Goal: Information Seeking & Learning: Learn about a topic

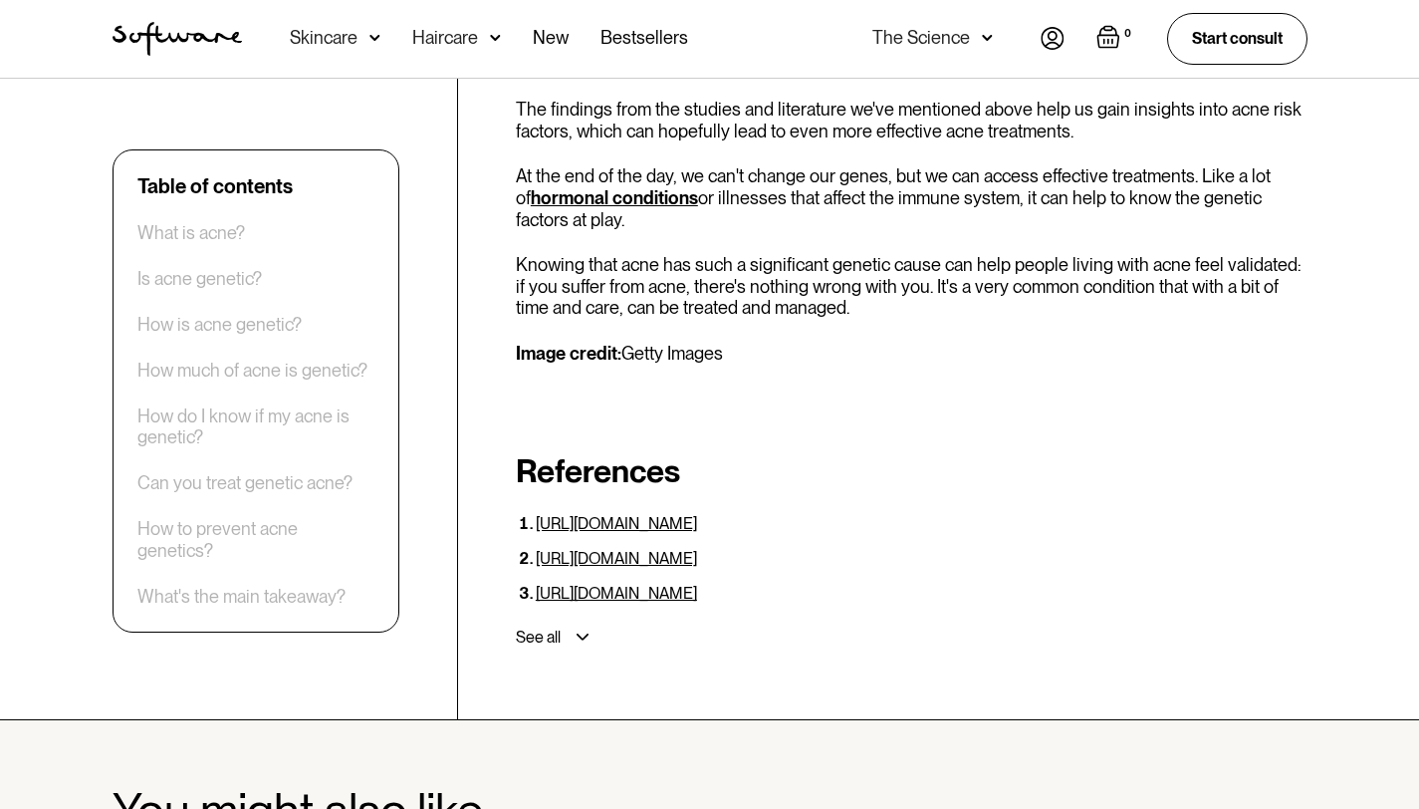
scroll to position [5418, 0]
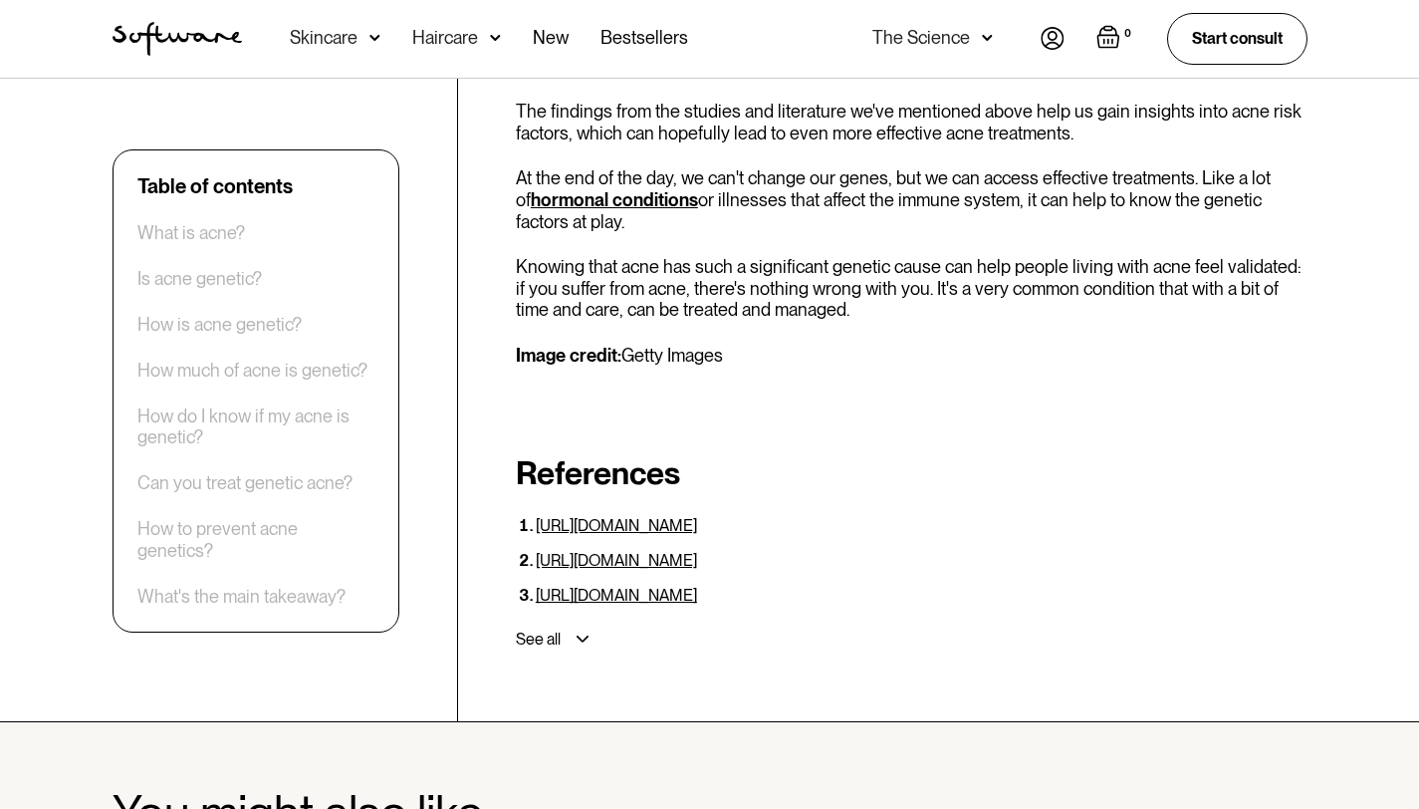
click at [562, 621] on div "See all" at bounding box center [908, 639] width 800 height 36
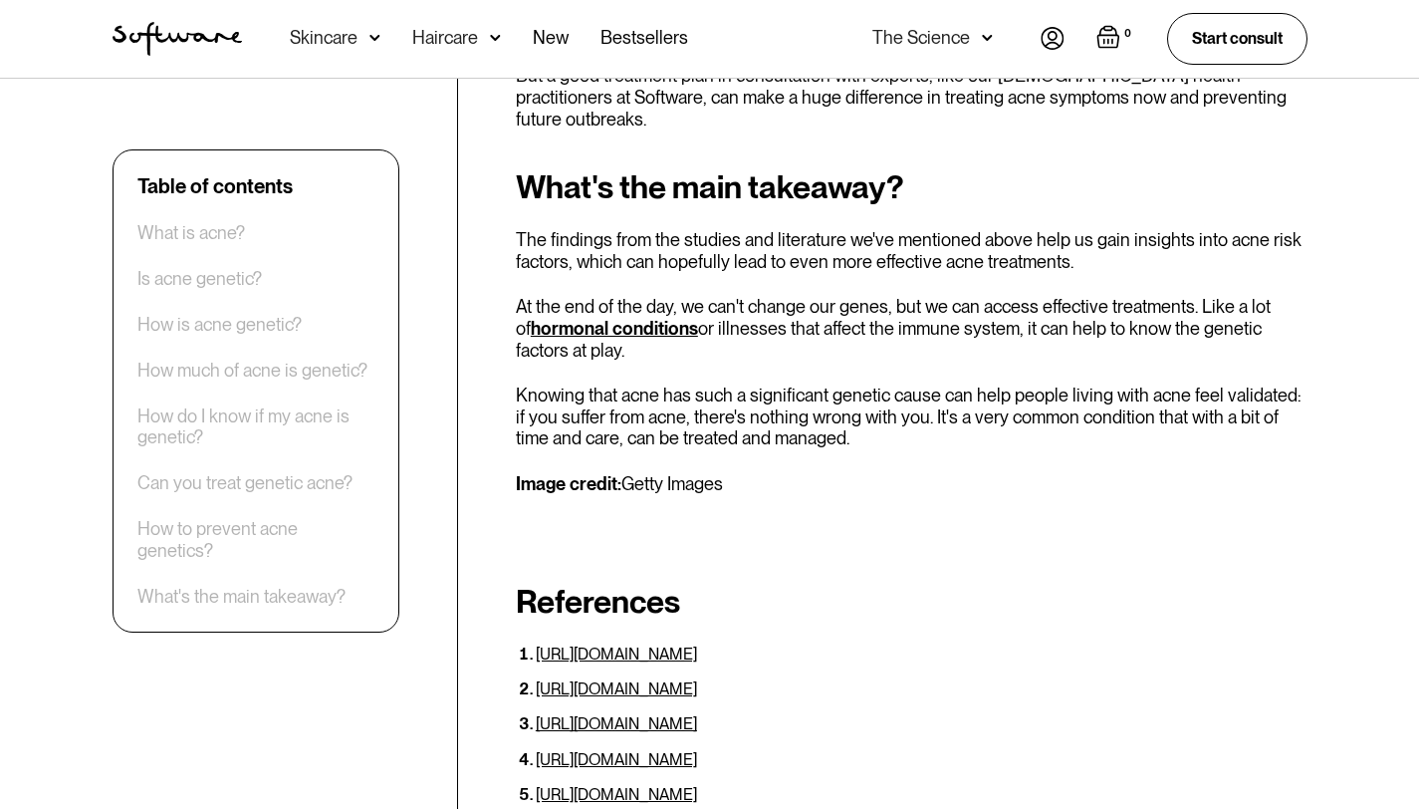
scroll to position [5316, 0]
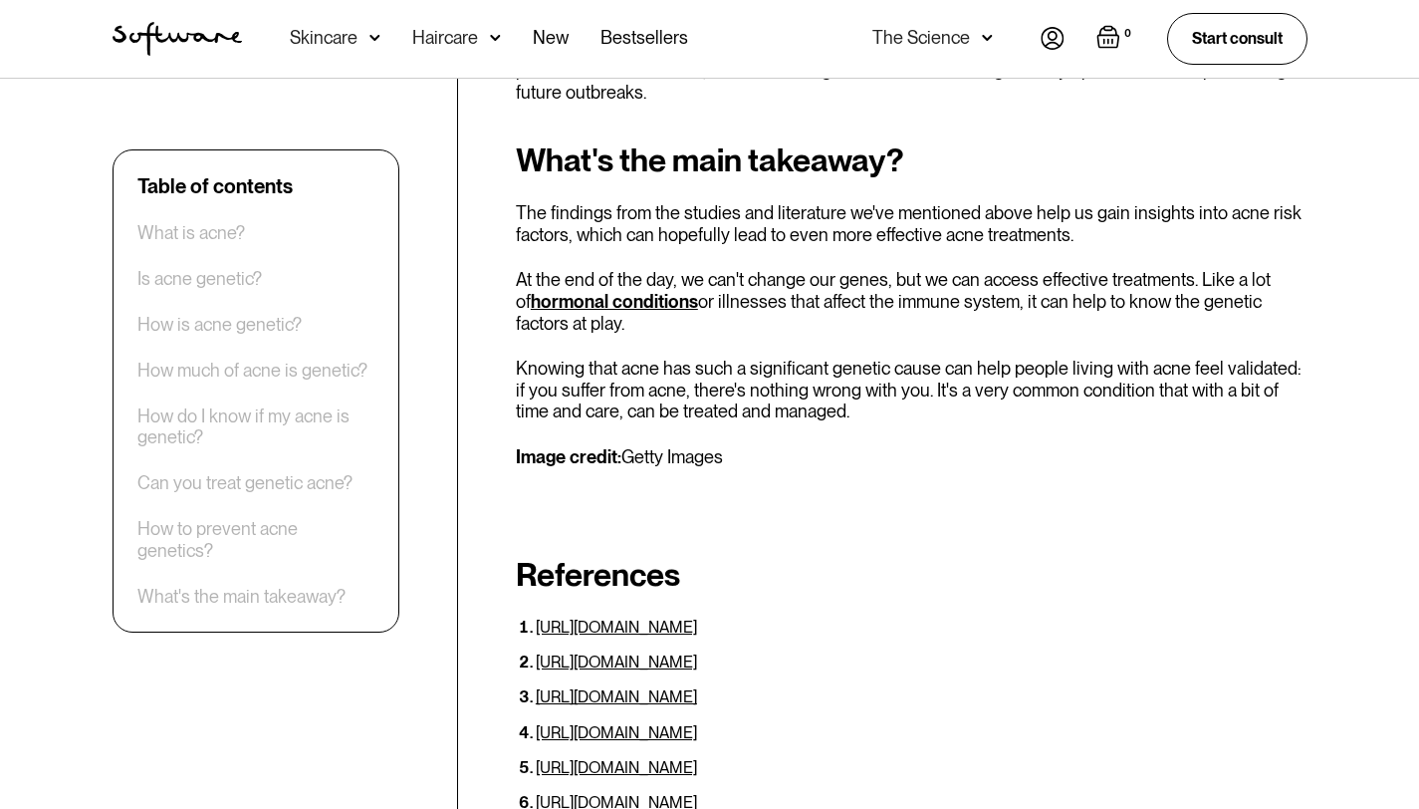
click at [641, 652] on link "[URL][DOMAIN_NAME]" at bounding box center [616, 661] width 161 height 19
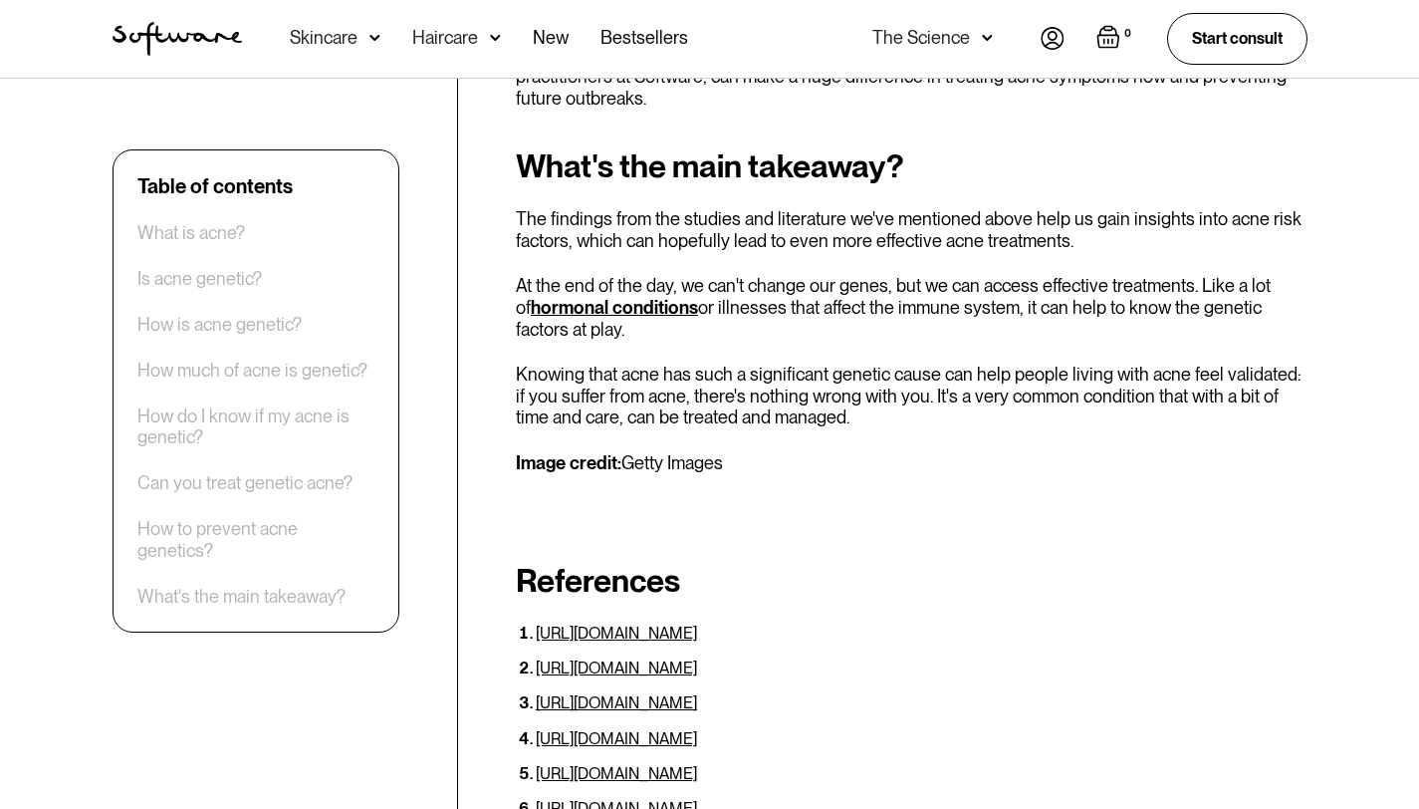
click at [589, 729] on link "[URL][DOMAIN_NAME]" at bounding box center [616, 738] width 161 height 19
click at [1039, 658] on li "[URL][DOMAIN_NAME]" at bounding box center [922, 667] width 772 height 19
click at [697, 729] on link "[URL][DOMAIN_NAME]" at bounding box center [616, 738] width 161 height 19
click at [675, 764] on link "[URL][DOMAIN_NAME]" at bounding box center [616, 773] width 161 height 19
click at [641, 799] on link "[URL][DOMAIN_NAME]" at bounding box center [616, 808] width 161 height 19
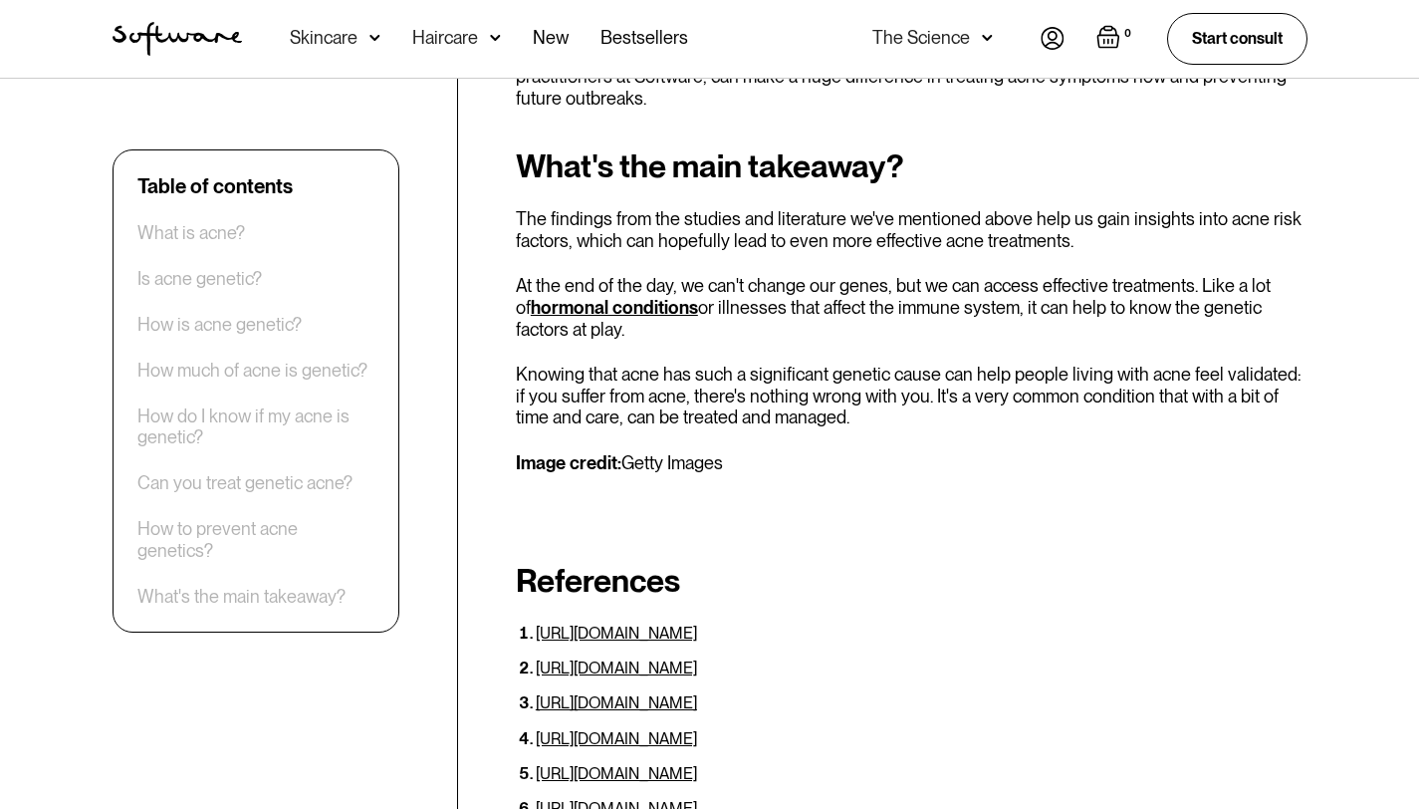
click at [572, 729] on div "See all" at bounding box center [908, 747] width 800 height 36
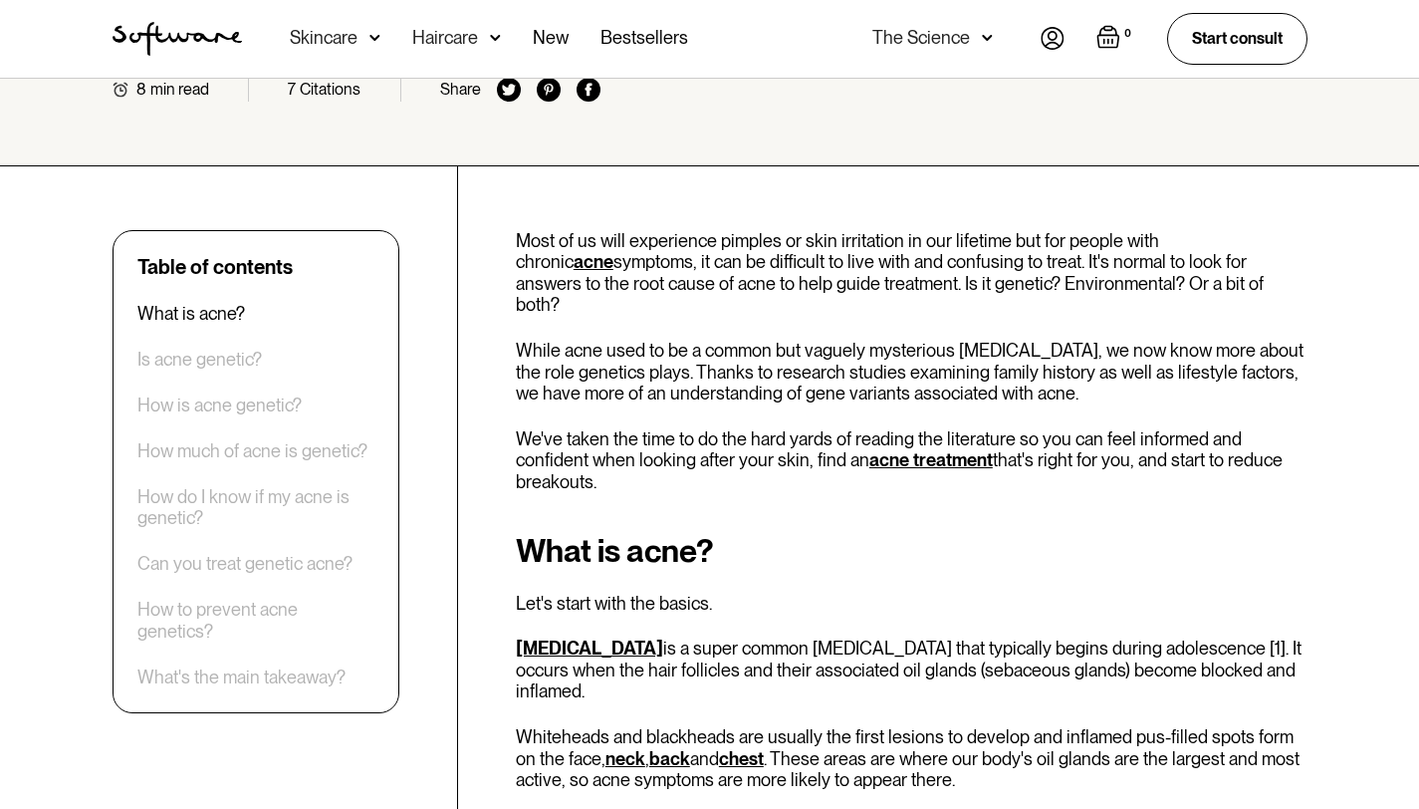
scroll to position [0, 0]
